Goal: Information Seeking & Learning: Compare options

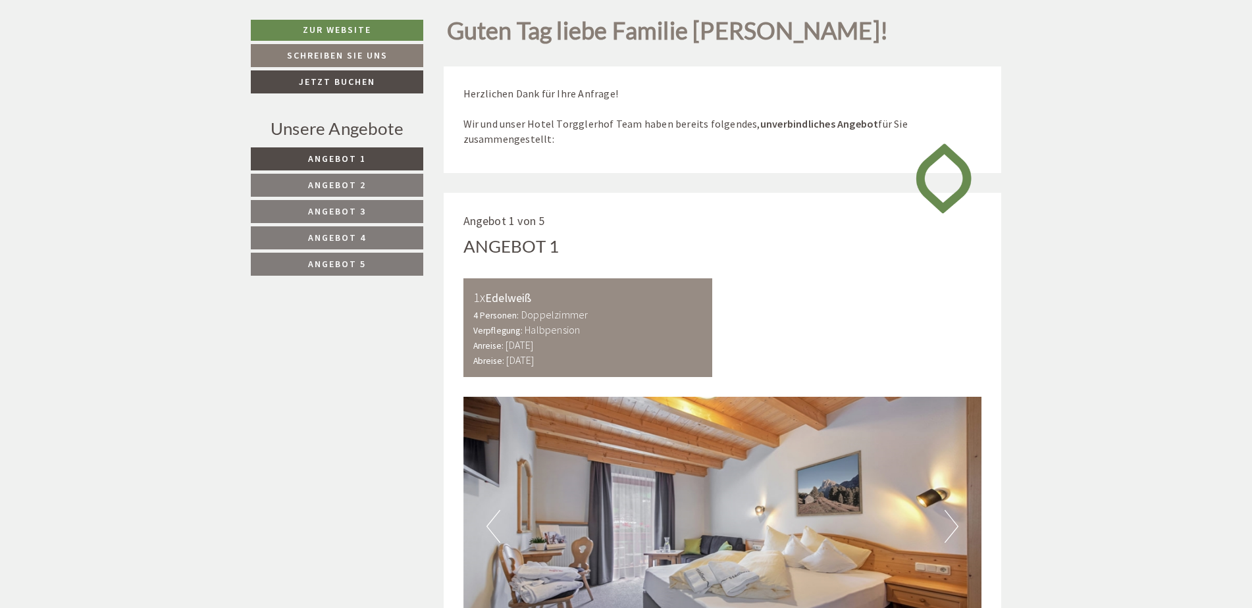
scroll to position [856, 0]
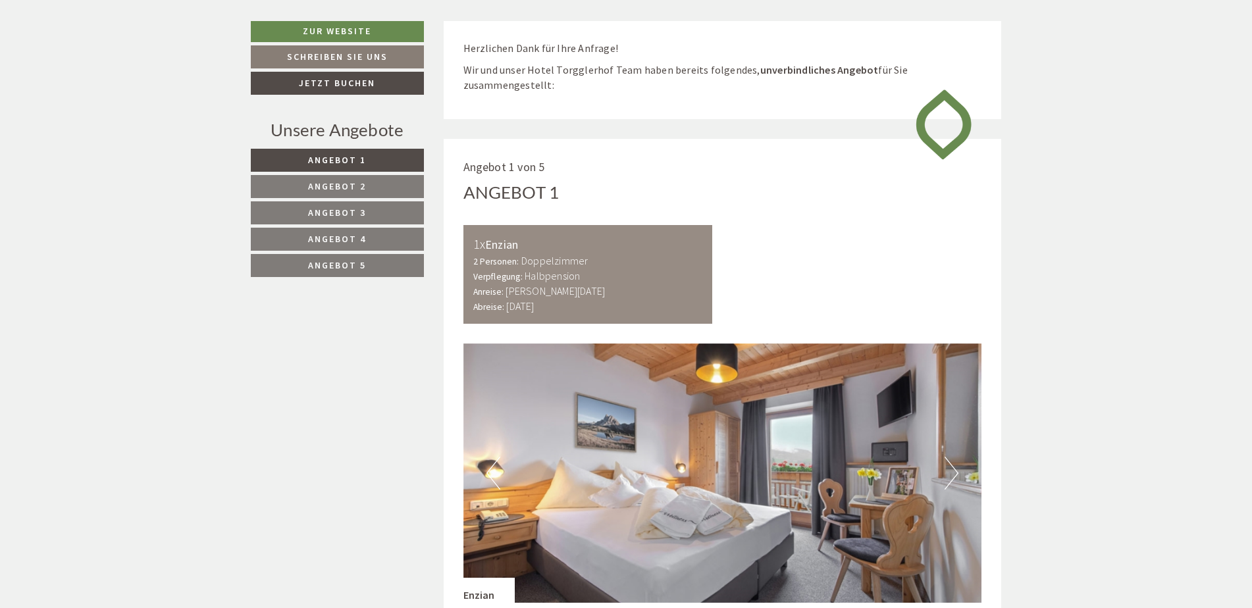
scroll to position [376, 0]
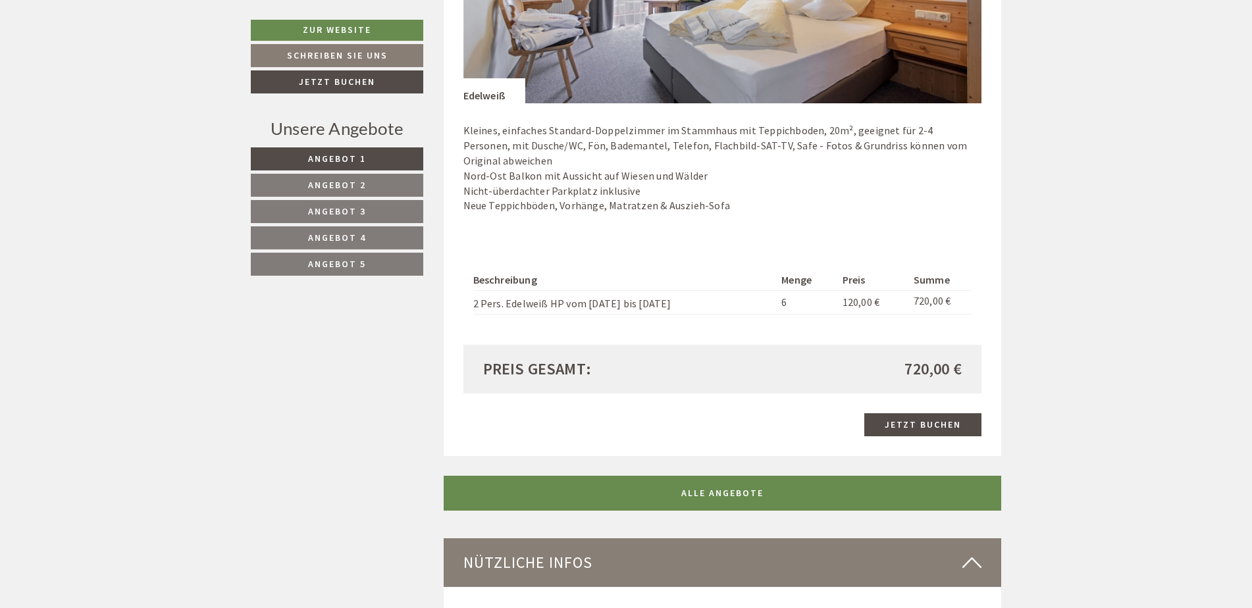
click at [344, 231] on link "Angebot 4" at bounding box center [337, 237] width 172 height 23
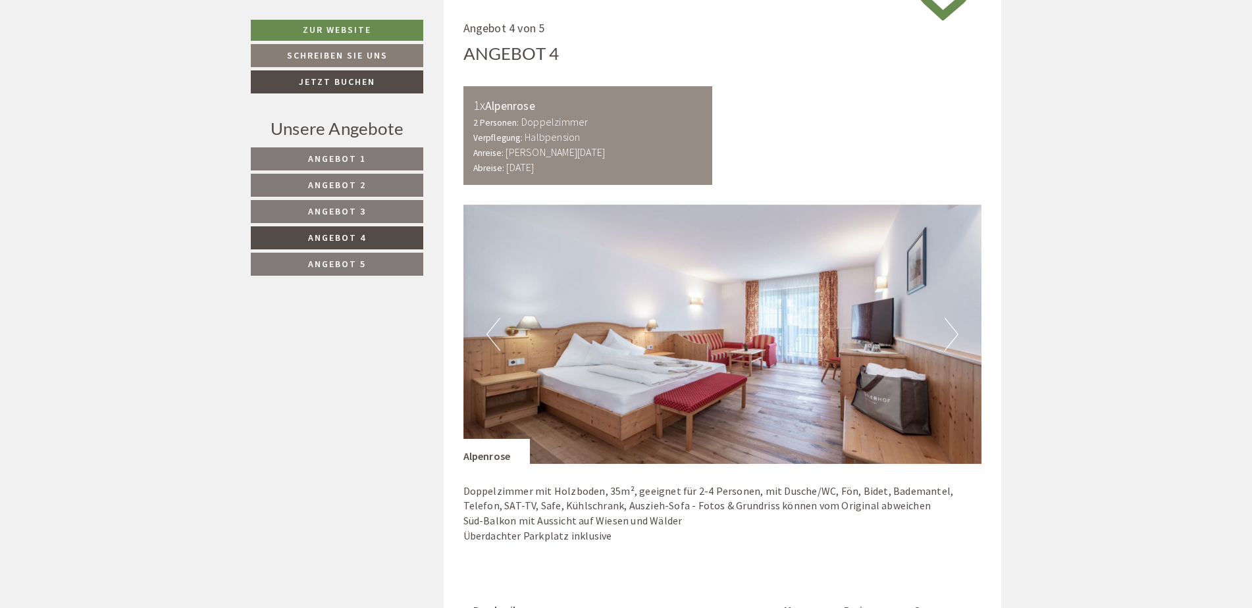
click at [349, 220] on link "Angebot 3" at bounding box center [337, 211] width 172 height 23
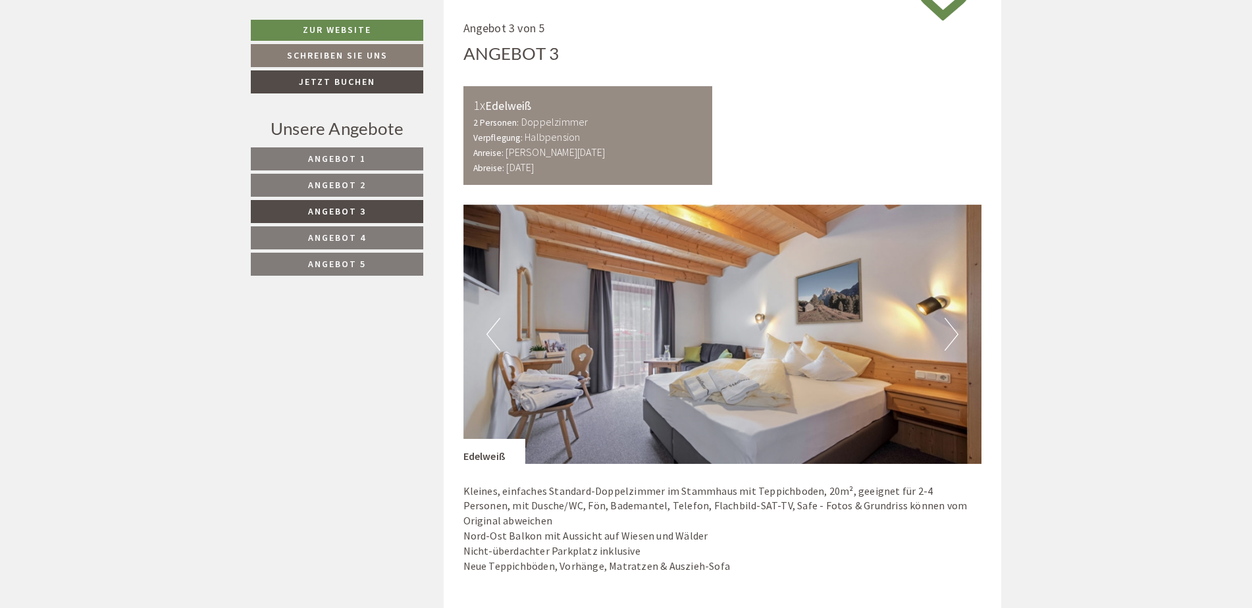
click at [352, 244] on span "Angebot 4" at bounding box center [337, 238] width 58 height 12
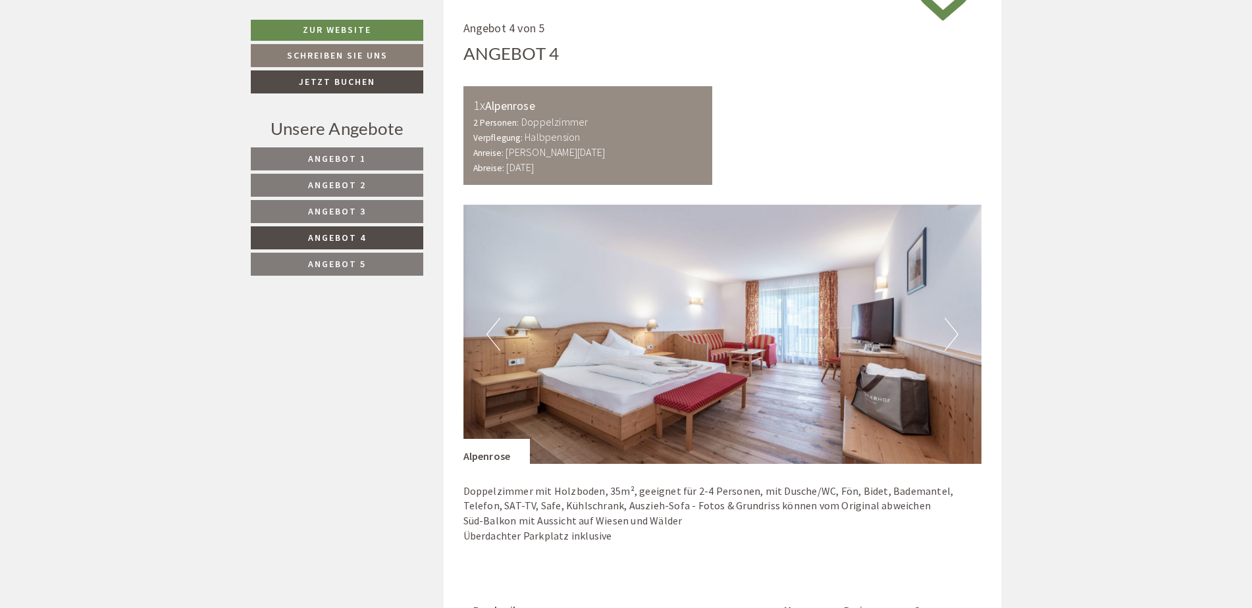
click at [355, 262] on span "Angebot 5" at bounding box center [337, 264] width 58 height 12
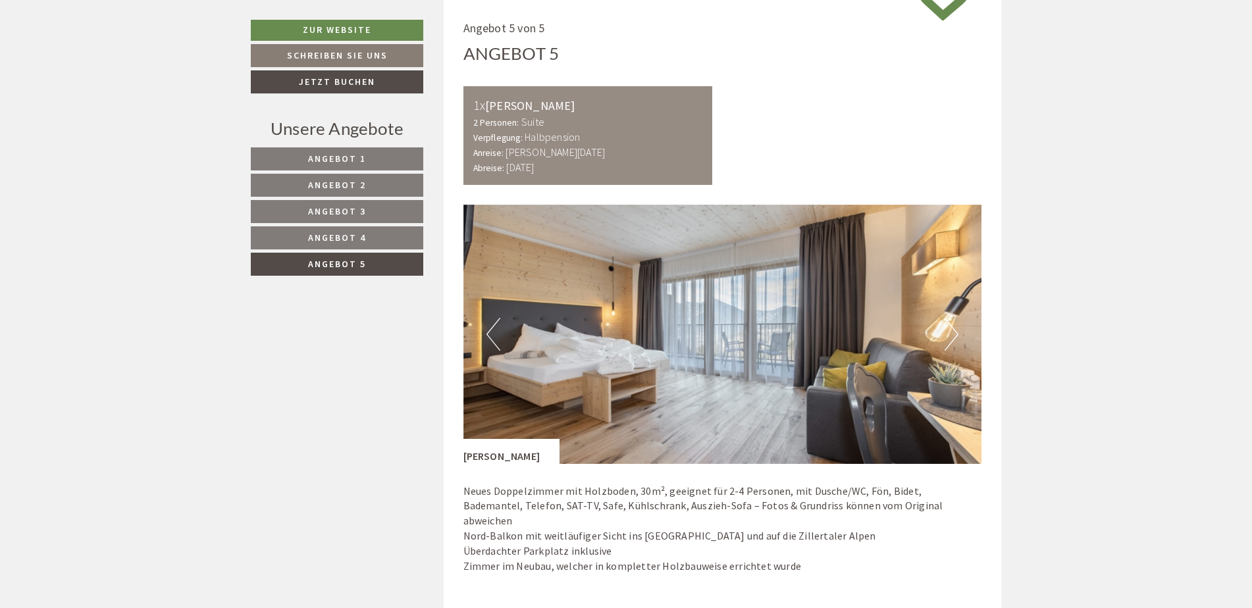
click at [346, 229] on link "Angebot 4" at bounding box center [337, 237] width 172 height 23
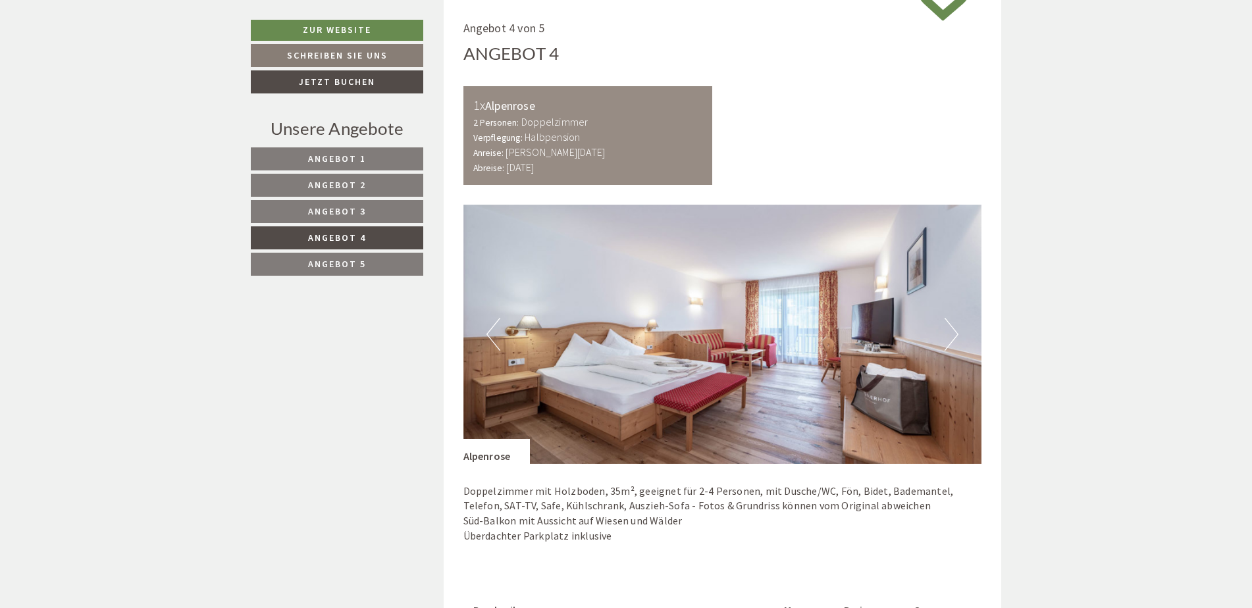
click at [352, 195] on link "Angebot 2" at bounding box center [337, 185] width 172 height 23
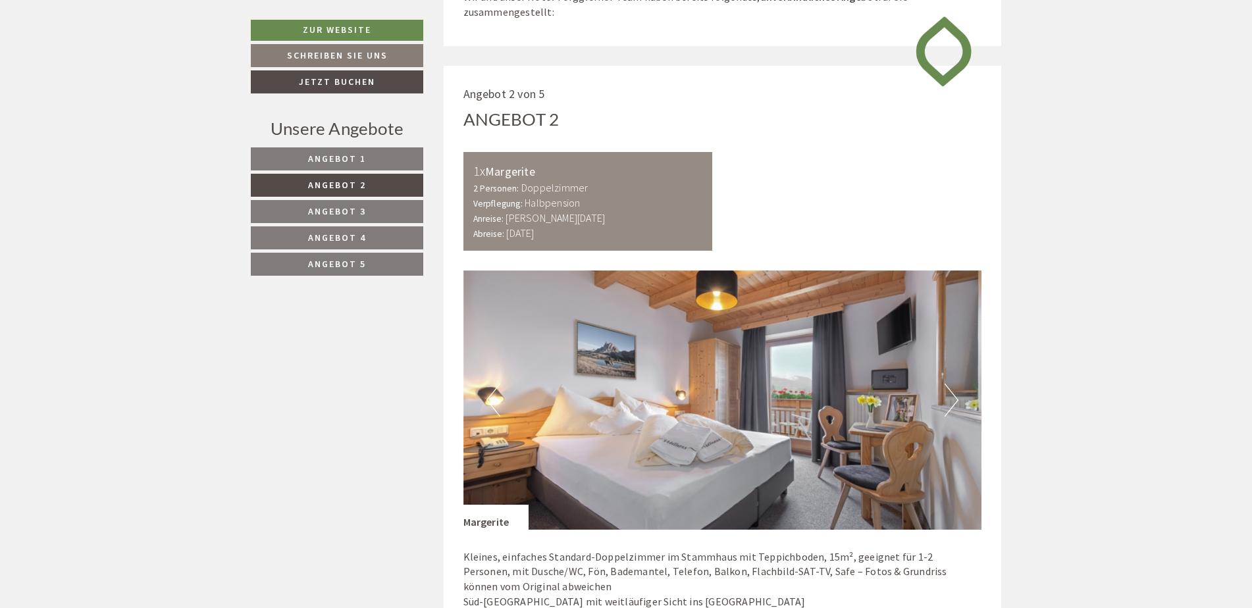
click at [346, 165] on link "Angebot 1" at bounding box center [337, 158] width 172 height 23
